Goal: Transaction & Acquisition: Purchase product/service

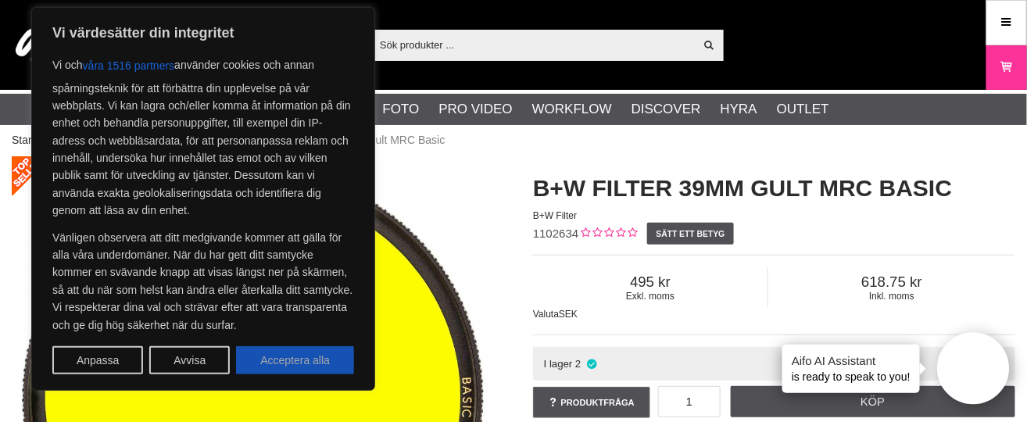
click at [266, 356] on button "Acceptera alla" at bounding box center [295, 360] width 118 height 28
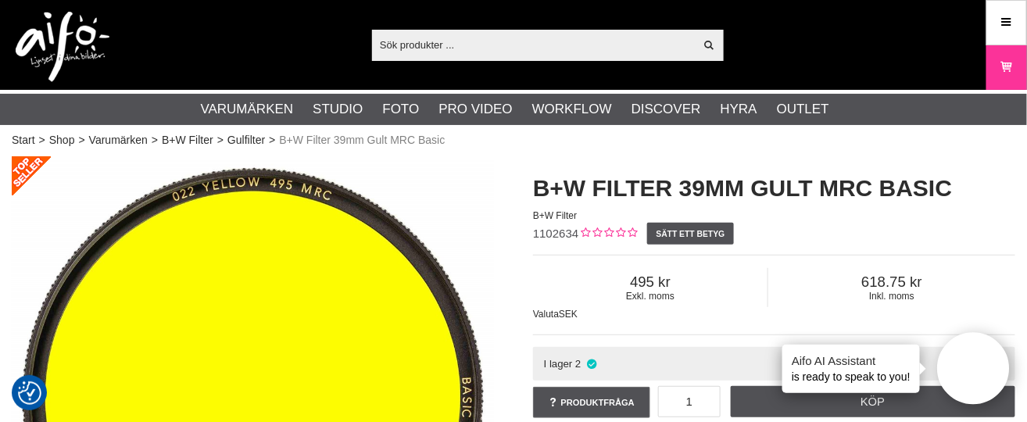
checkbox input "true"
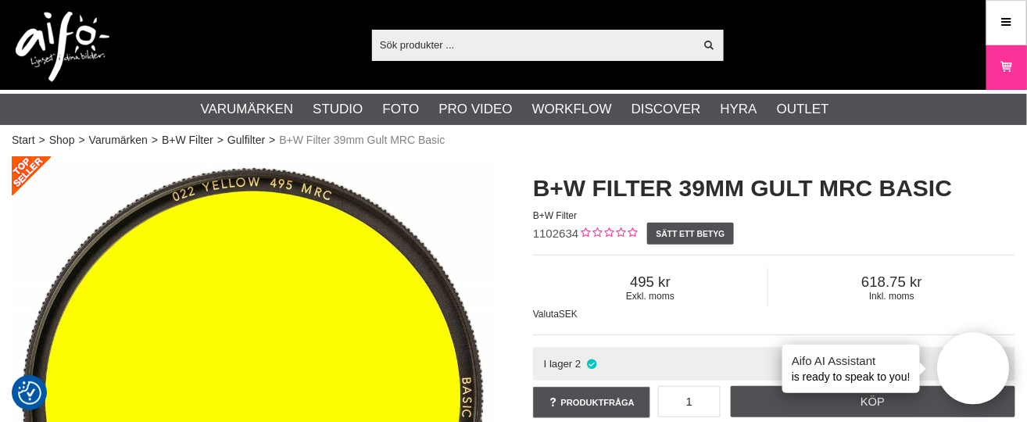
click at [405, 38] on input "text" at bounding box center [533, 44] width 323 height 23
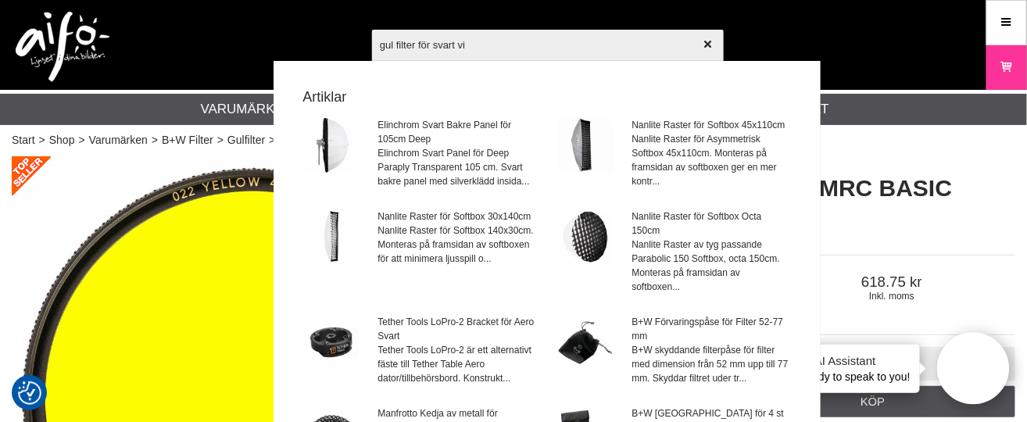
type input "gul filter för svart vit"
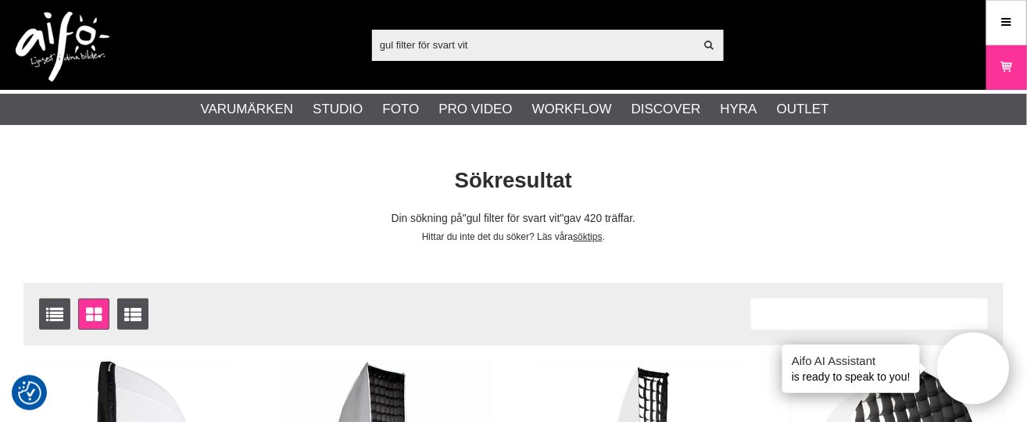
click at [381, 43] on input "gul filter för svart vit" at bounding box center [533, 44] width 323 height 23
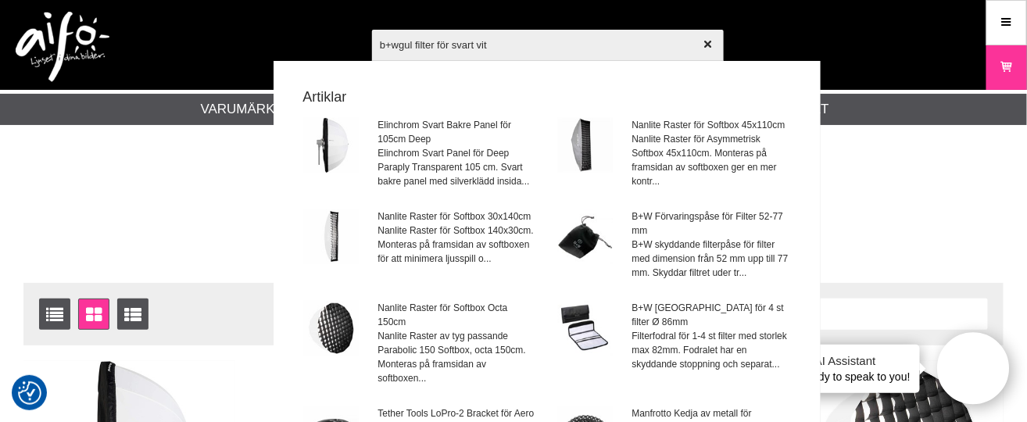
type input "b+w gul filter för svart vit"
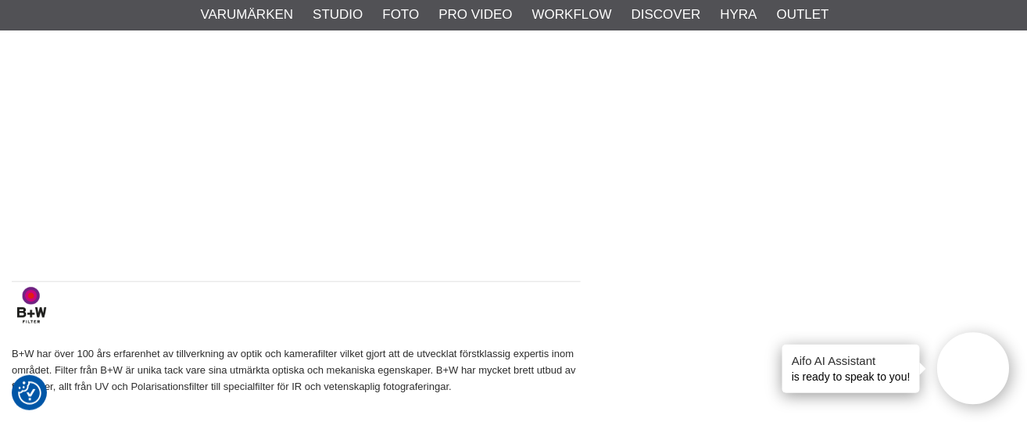
scroll to position [1657, 0]
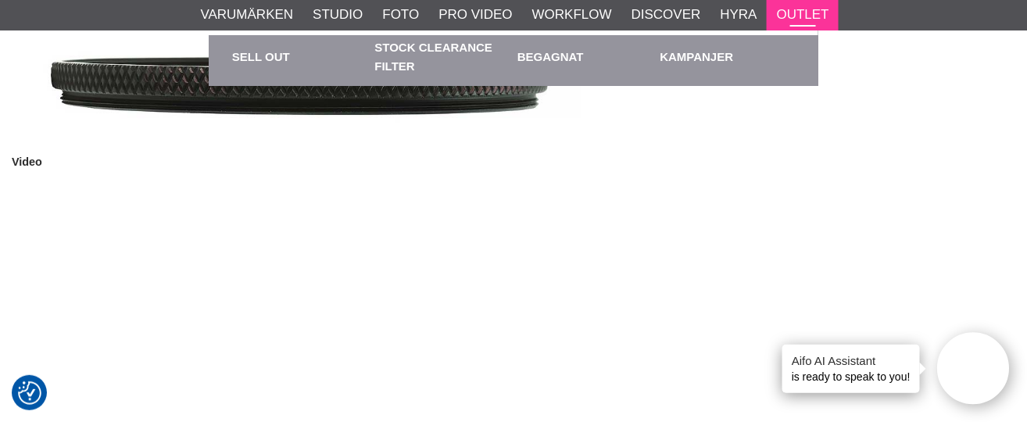
click at [789, 17] on link "Outlet" at bounding box center [803, 15] width 52 height 20
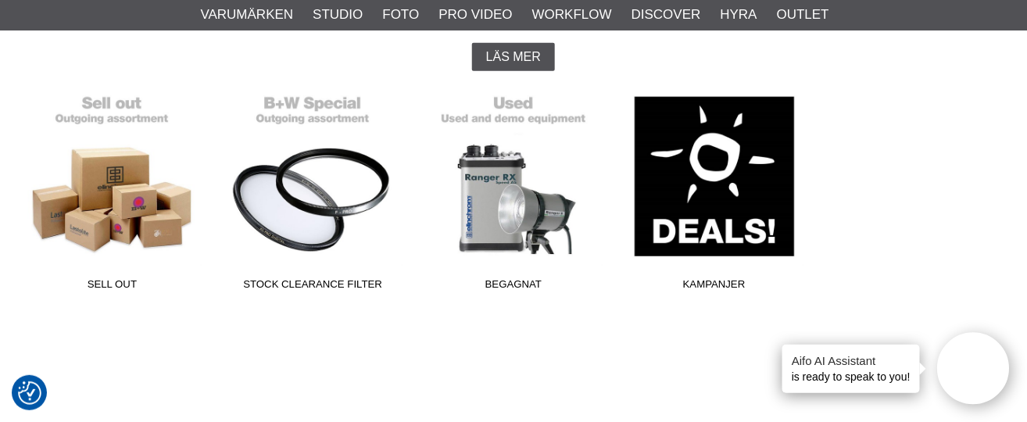
scroll to position [412, 0]
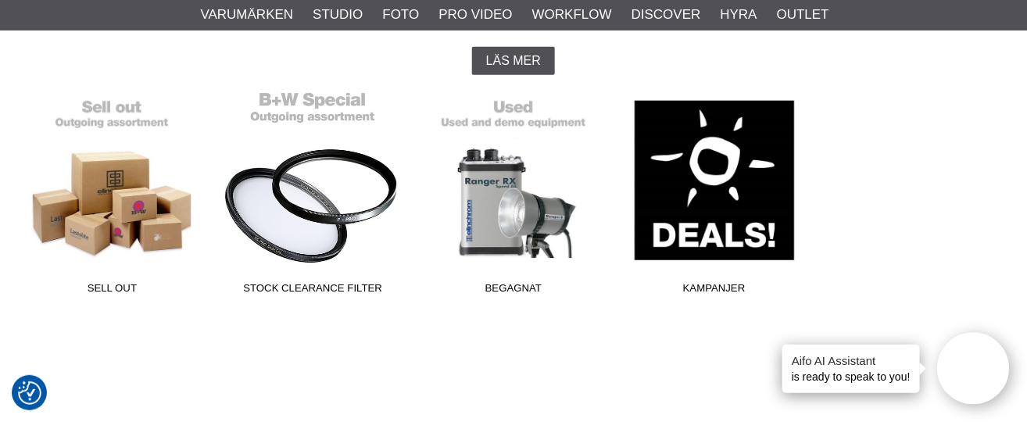
click at [332, 137] on link "Stock Clearance Filter" at bounding box center [313, 196] width 201 height 211
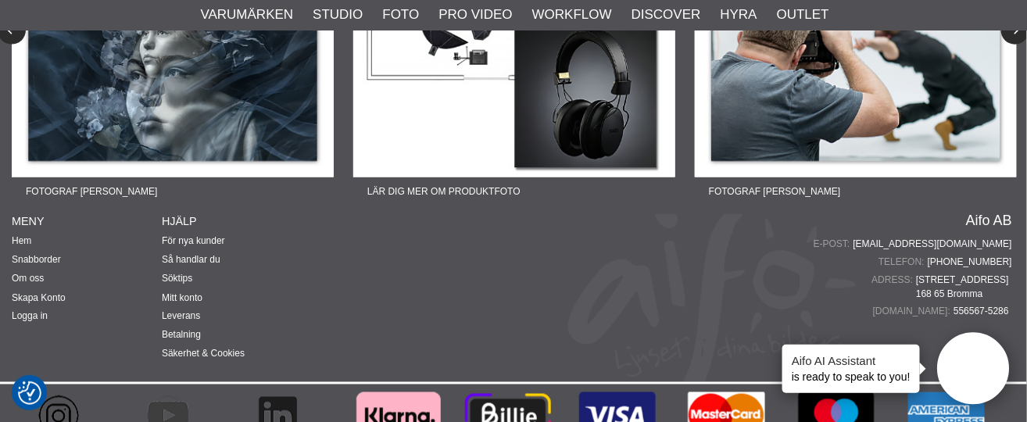
scroll to position [4124, 0]
